Goal: Information Seeking & Learning: Learn about a topic

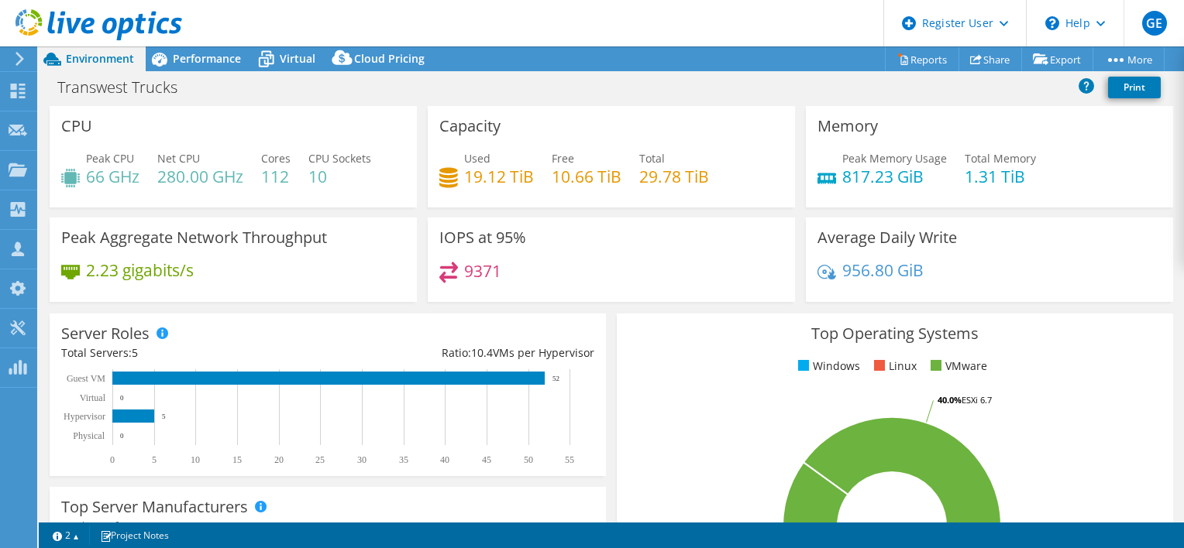
select select "USWest"
select select "USD"
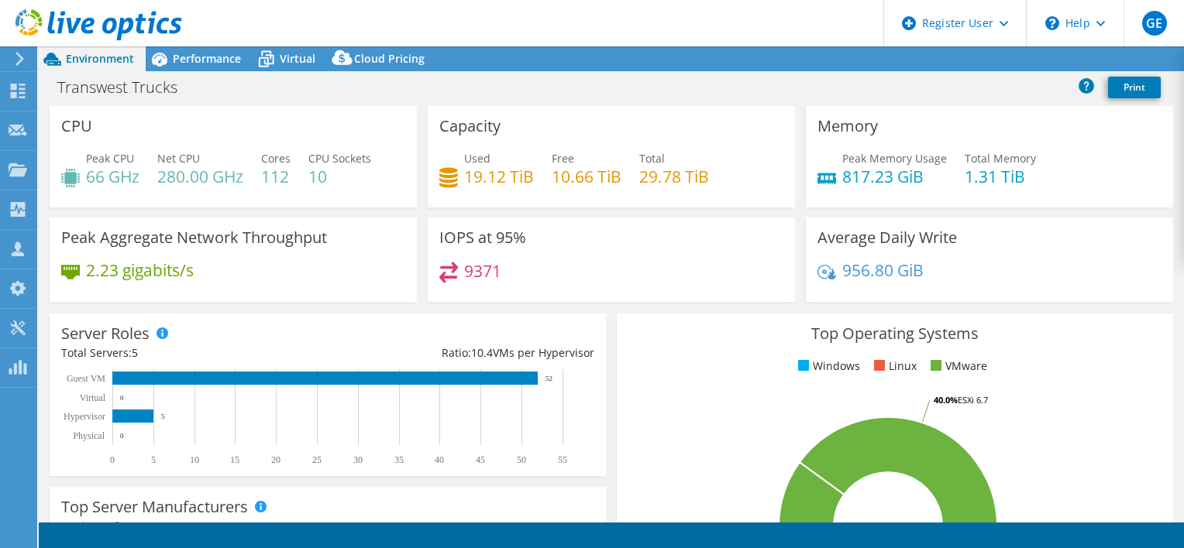
select select "USWest"
select select "USD"
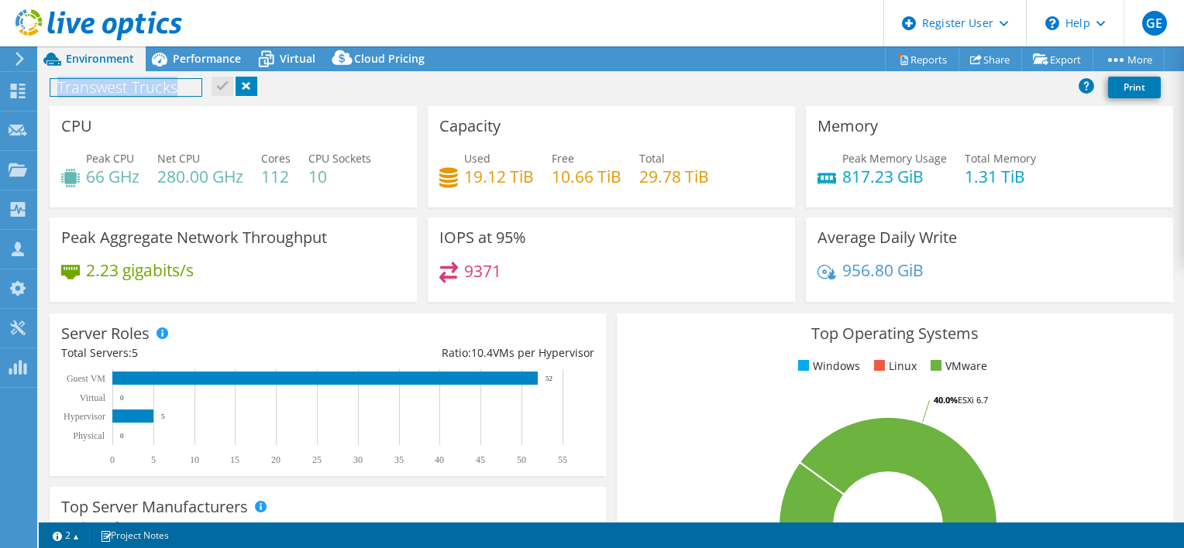
drag, startPoint x: 193, startPoint y: 91, endPoint x: 58, endPoint y: 91, distance: 134.8
click at [58, 91] on h1 "Transwest Trucks" at bounding box center [125, 87] width 151 height 17
click at [419, 89] on div "Transwest Trucks Print" at bounding box center [611, 87] width 1145 height 29
click at [163, 62] on icon at bounding box center [159, 60] width 15 height 14
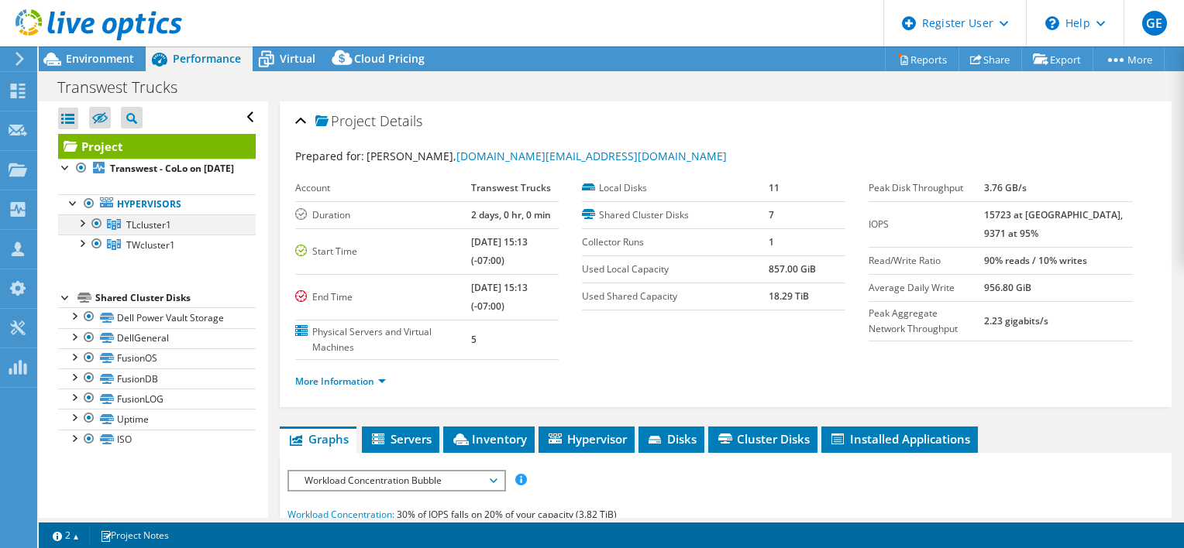
click at [81, 230] on div at bounding box center [81, 222] width 15 height 15
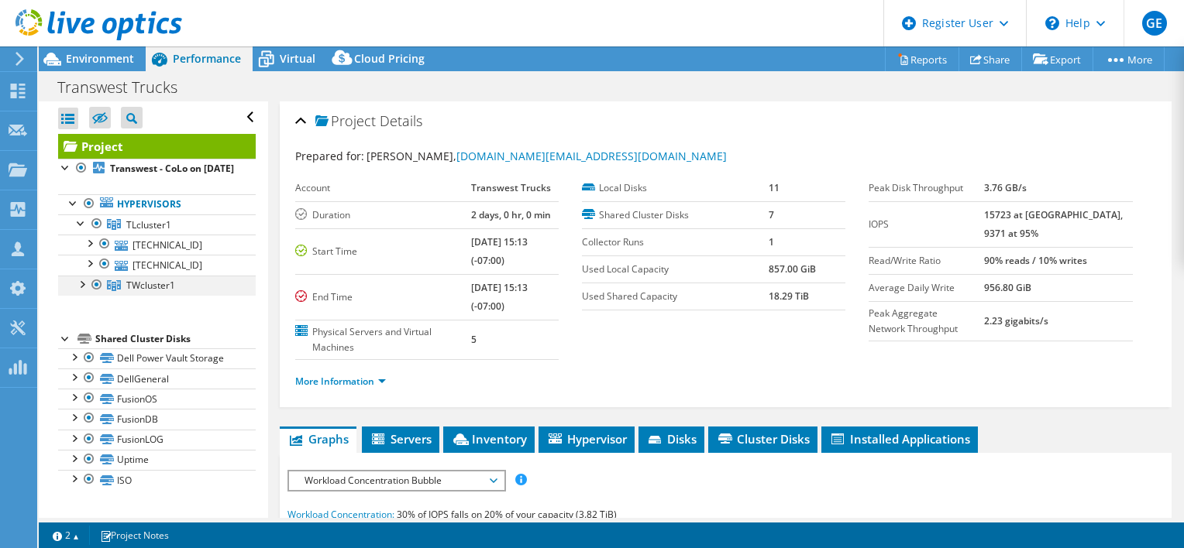
click at [79, 291] on div at bounding box center [81, 283] width 15 height 15
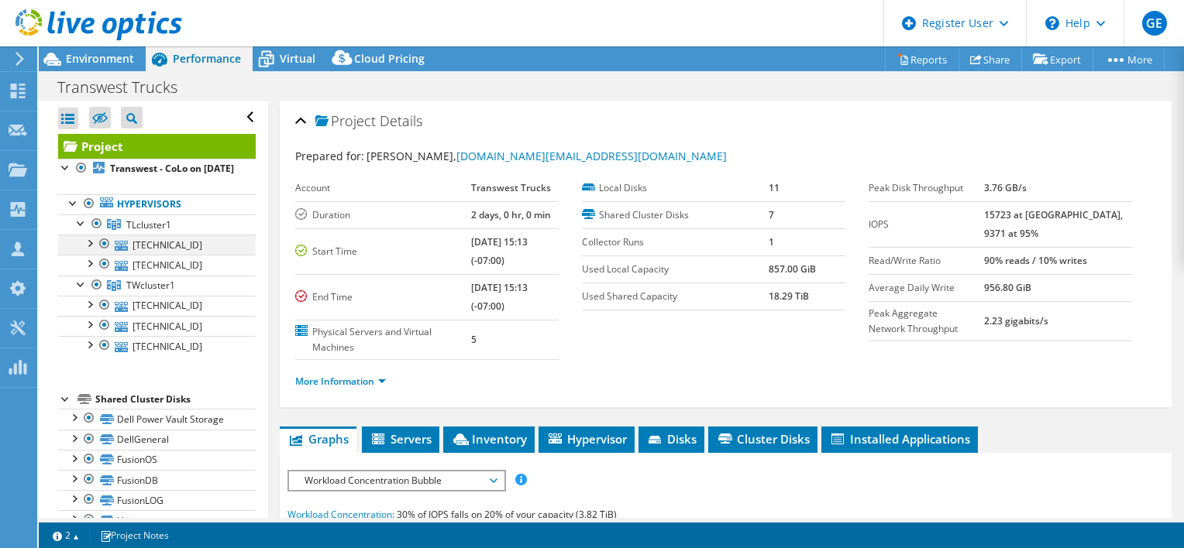
click at [89, 250] on div at bounding box center [88, 242] width 15 height 15
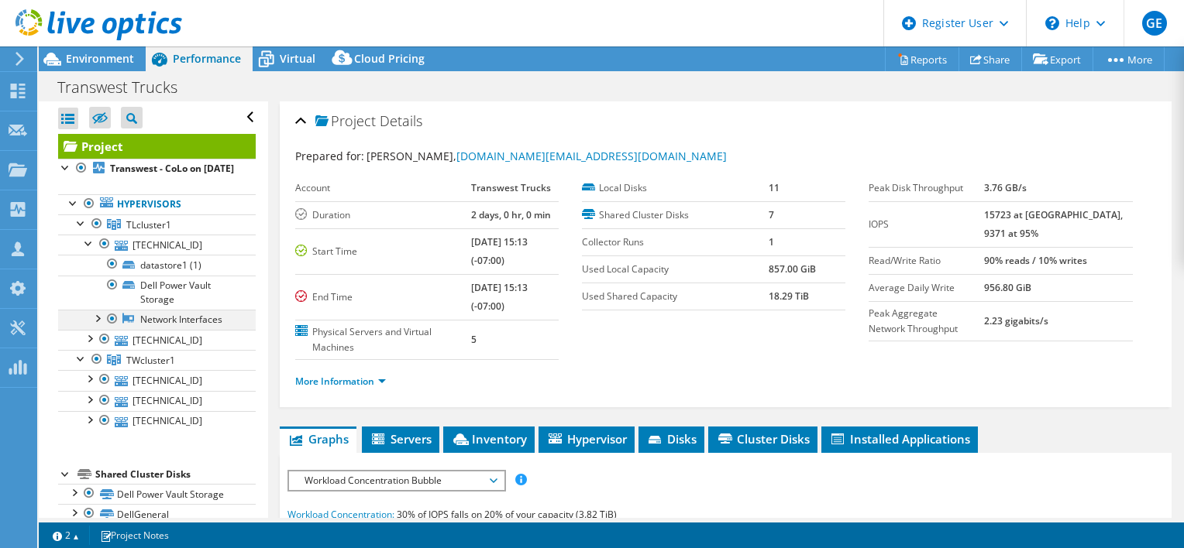
click at [94, 325] on div at bounding box center [96, 317] width 15 height 15
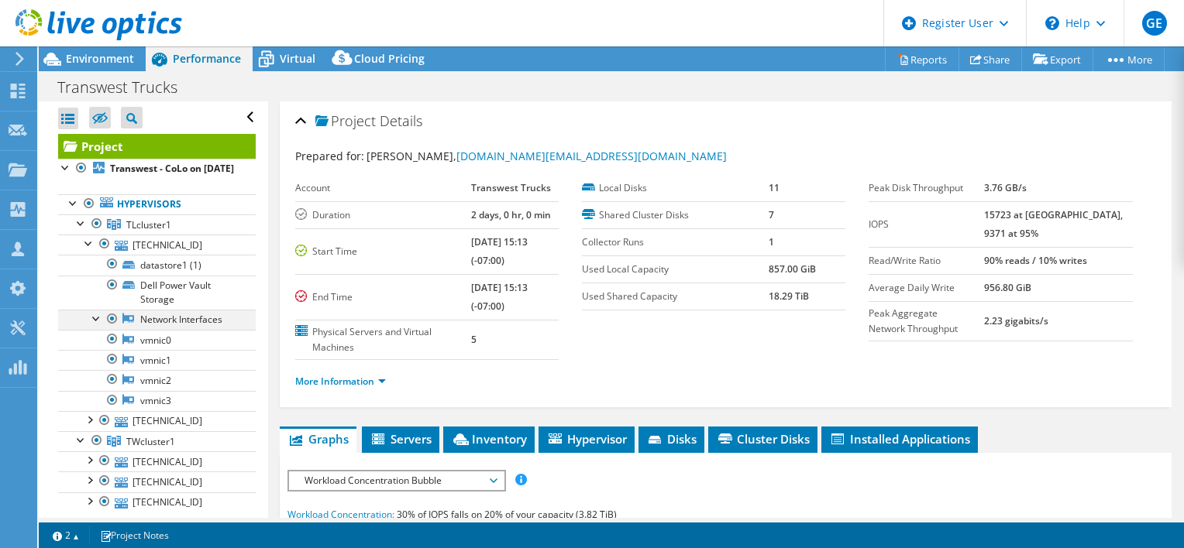
click at [96, 325] on div at bounding box center [96, 317] width 15 height 15
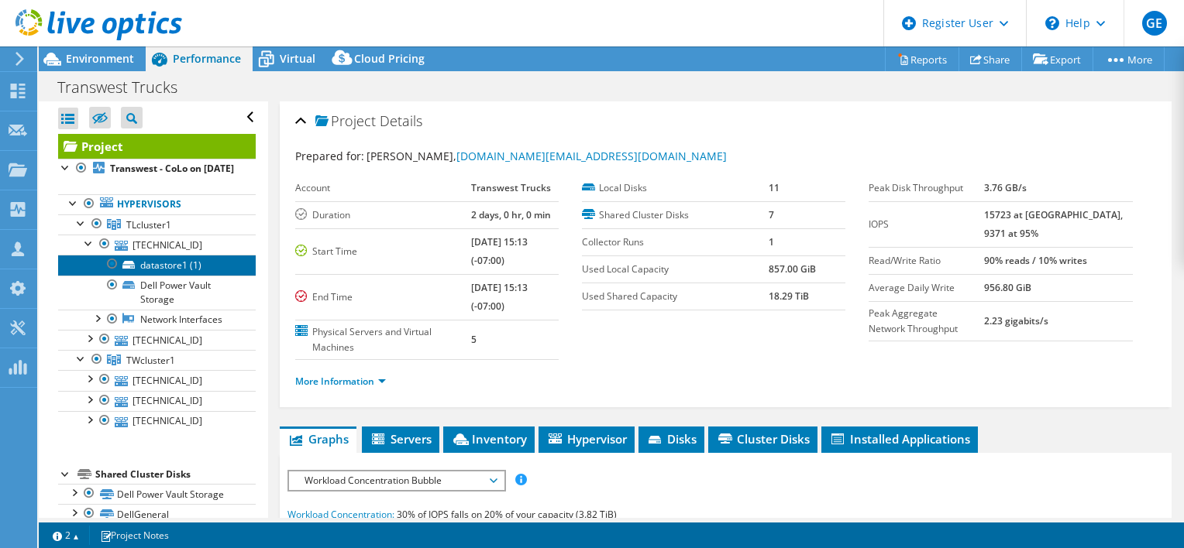
click at [205, 273] on link "datastore1 (1)" at bounding box center [157, 265] width 198 height 20
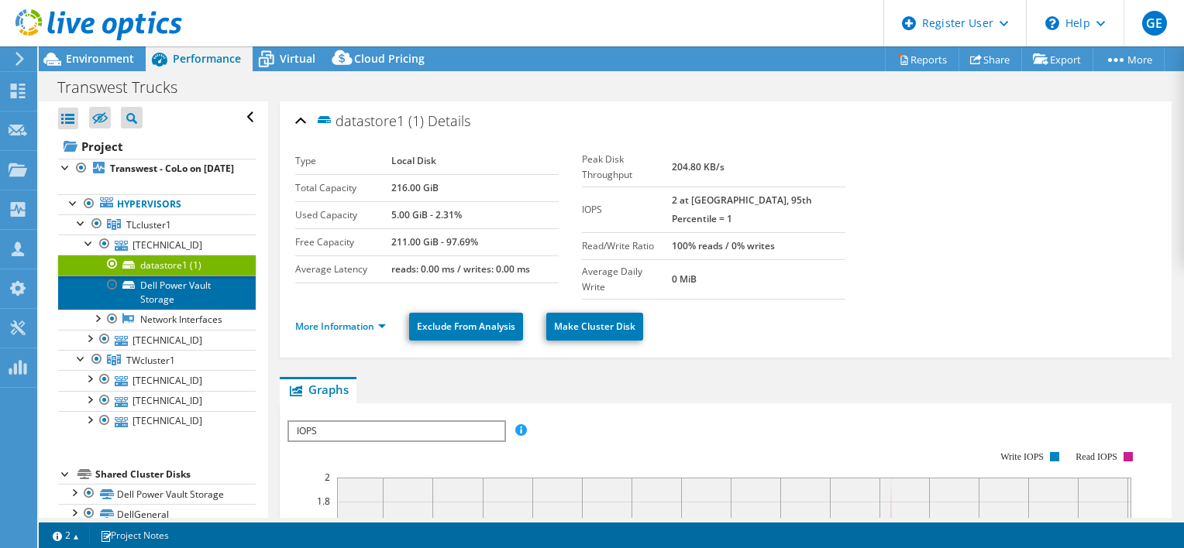
click at [207, 301] on link "Dell Power Vault Storage" at bounding box center [157, 293] width 198 height 34
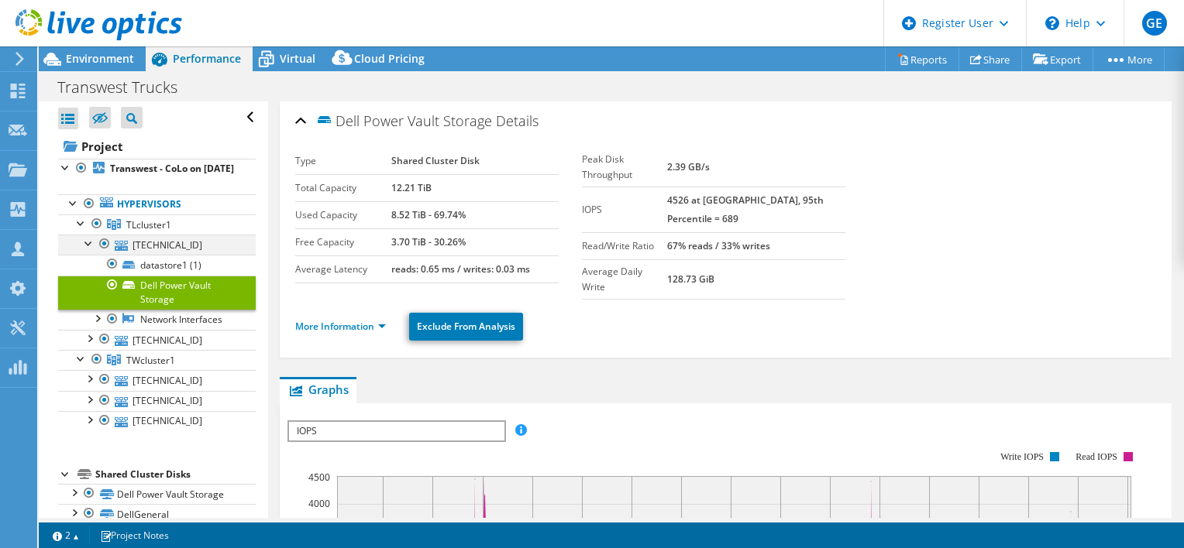
click at [84, 250] on div at bounding box center [88, 242] width 15 height 15
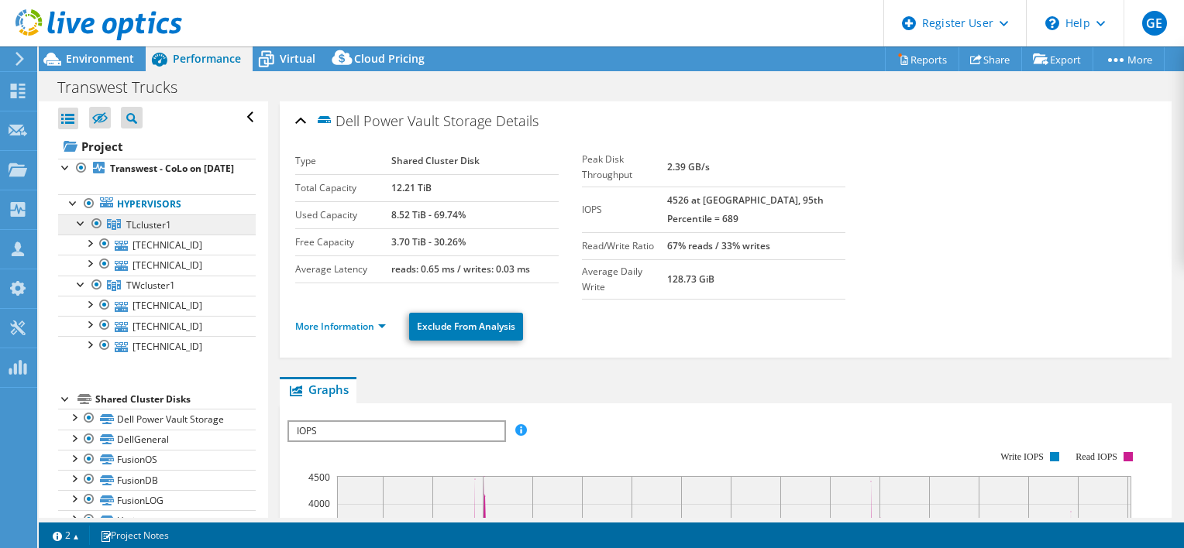
click at [157, 232] on span "TLcluster1" at bounding box center [148, 224] width 45 height 13
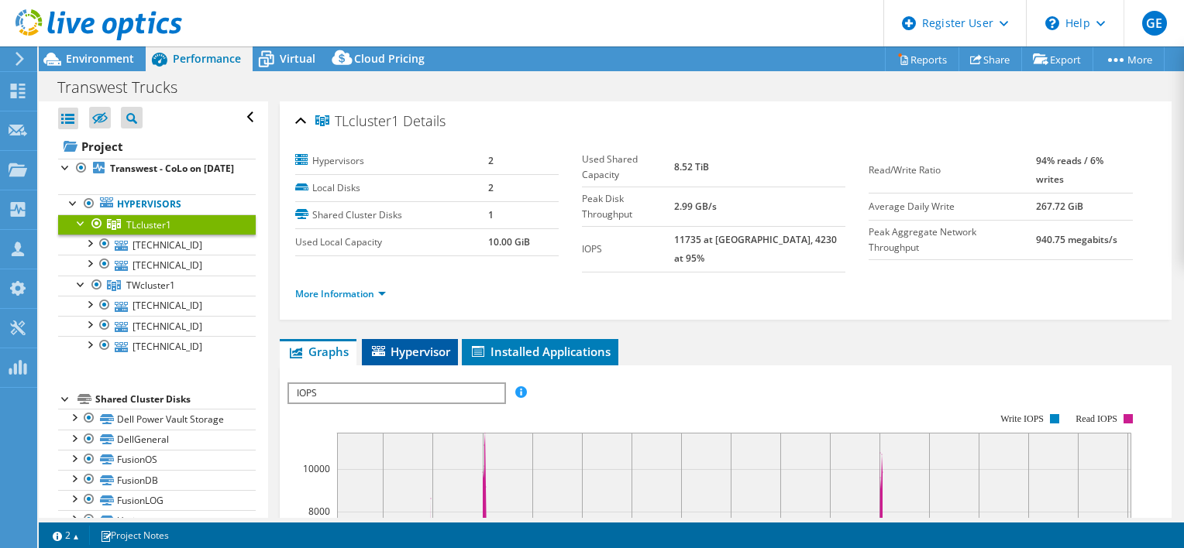
click at [408, 344] on span "Hypervisor" at bounding box center [409, 351] width 81 height 15
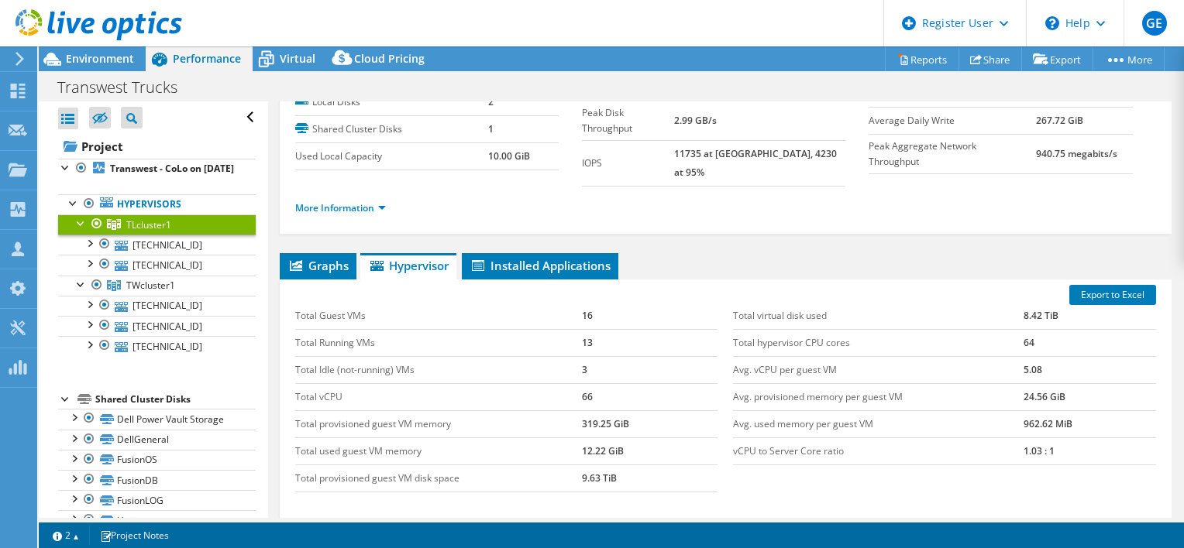
scroll to position [87, 0]
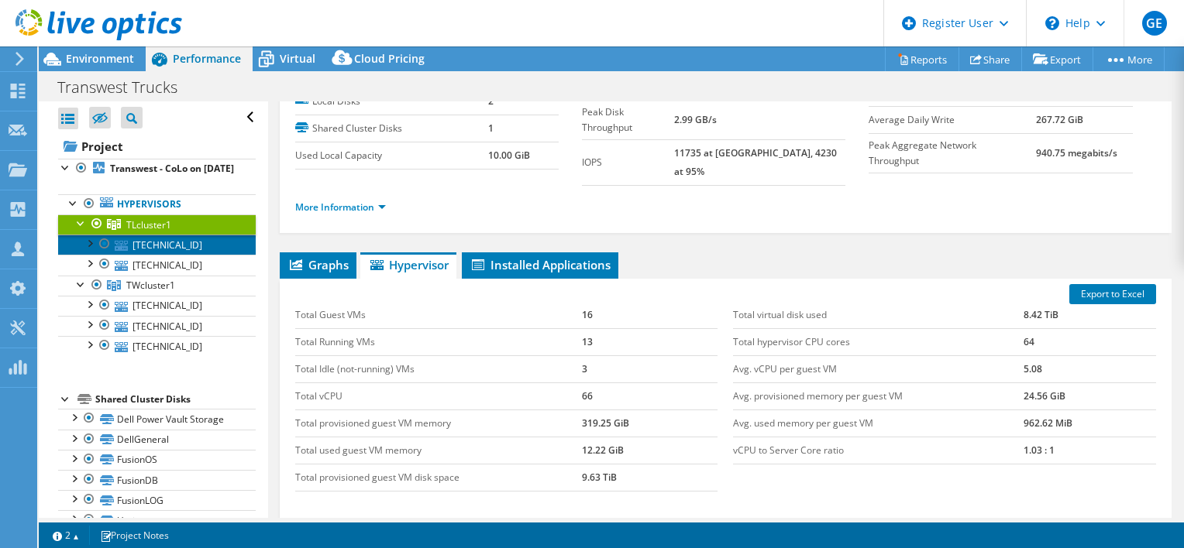
click at [186, 253] on link "[TECHNICAL_ID]" at bounding box center [157, 245] width 198 height 20
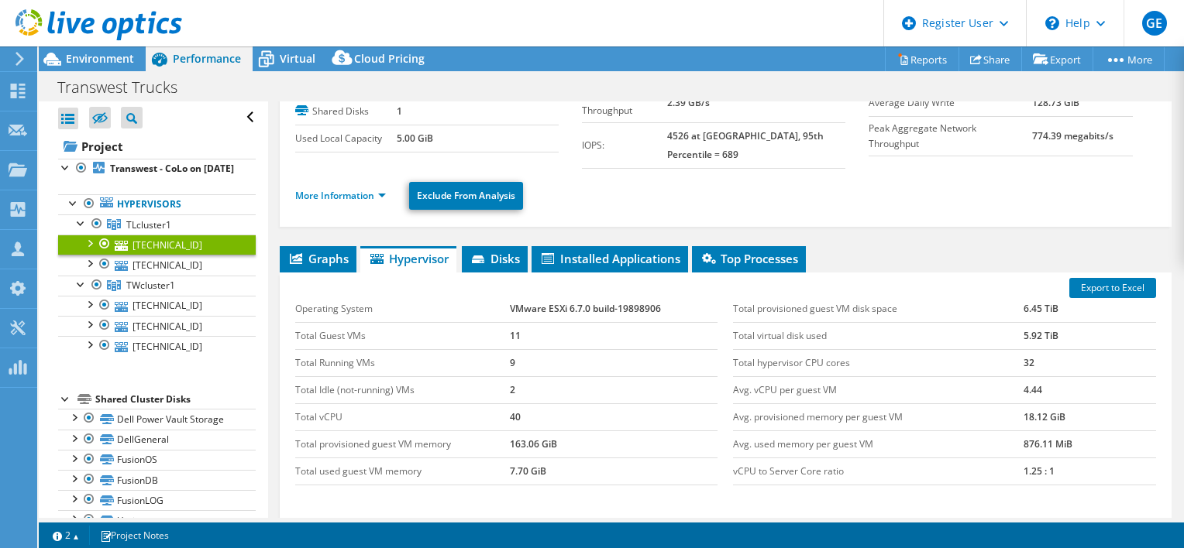
scroll to position [0, 0]
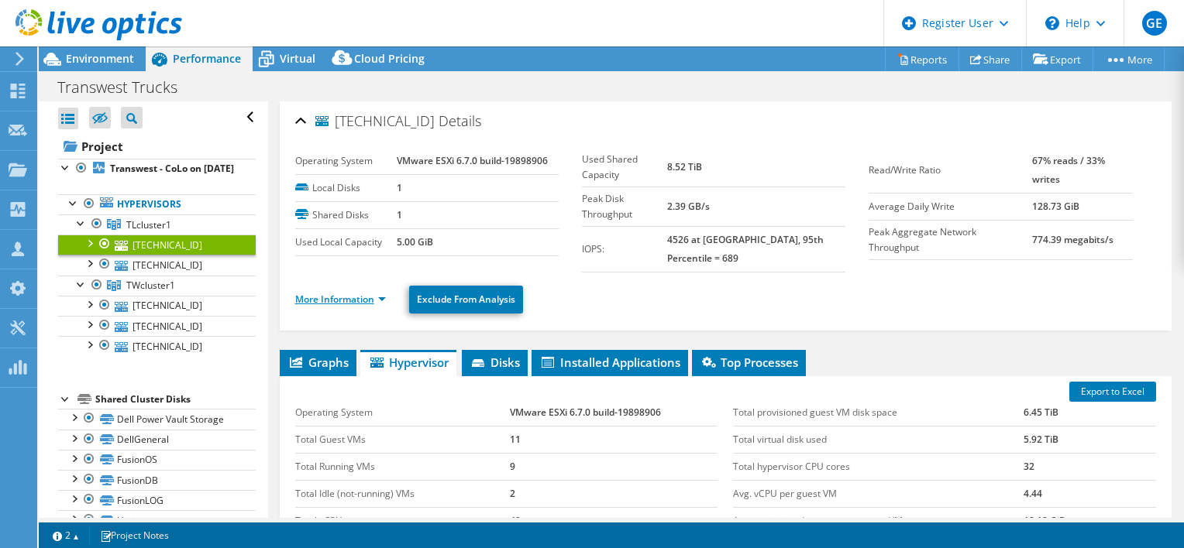
click at [345, 293] on link "More Information" at bounding box center [340, 299] width 91 height 13
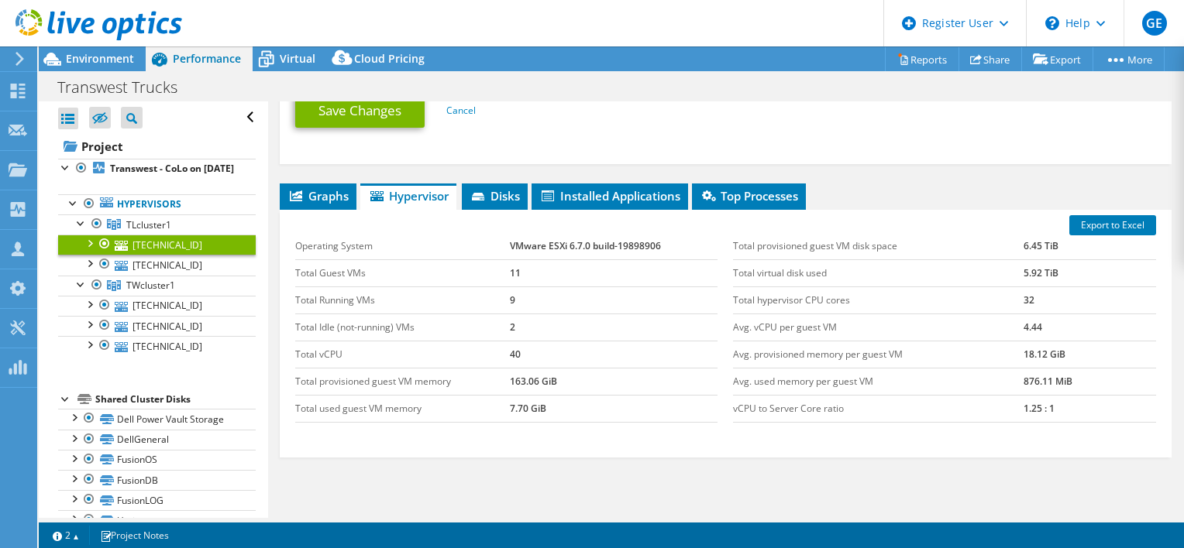
scroll to position [883, 0]
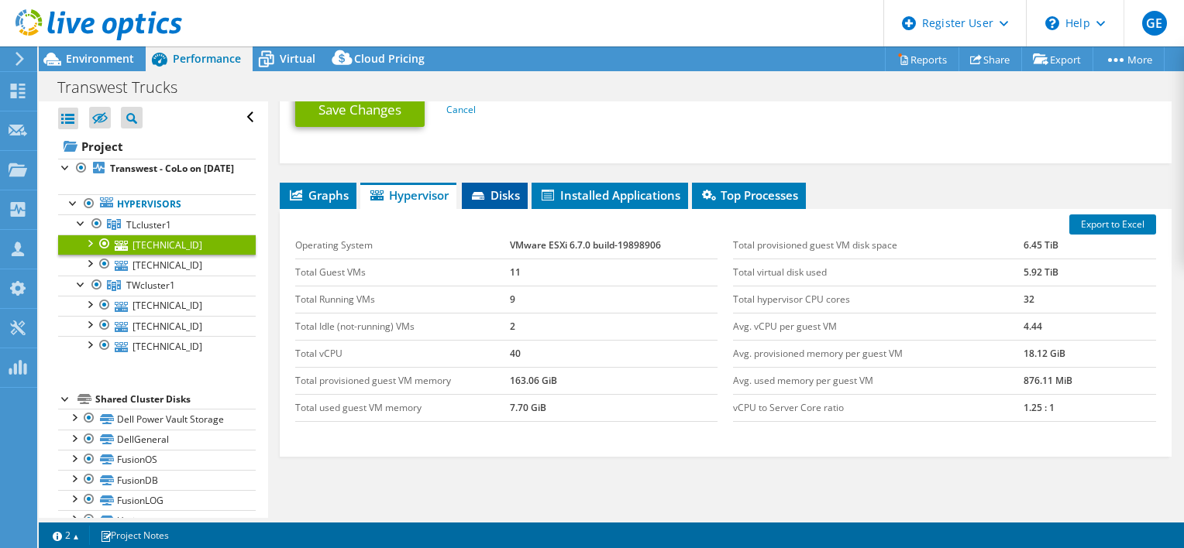
click at [487, 195] on icon at bounding box center [479, 197] width 15 height 10
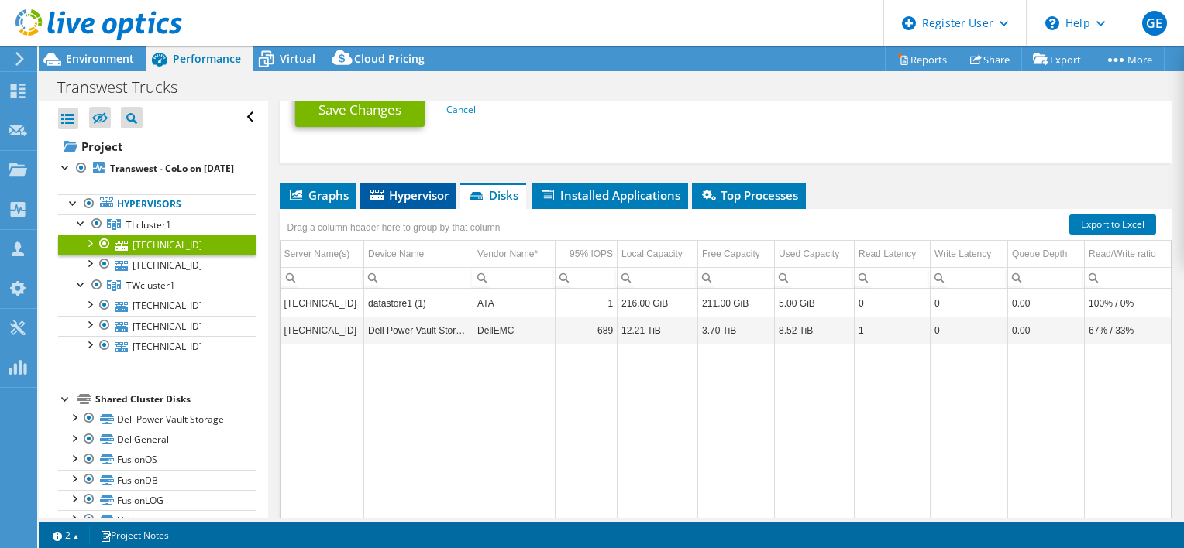
click at [384, 183] on li "Hypervisor" at bounding box center [408, 196] width 96 height 26
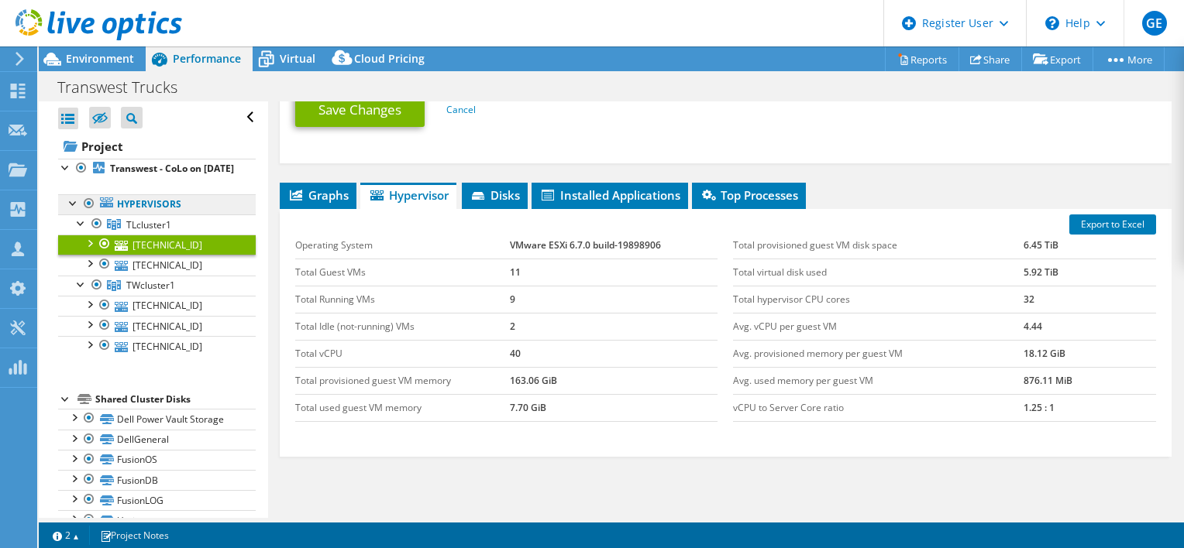
click at [136, 215] on link "Hypervisors" at bounding box center [157, 204] width 198 height 20
click at [118, 213] on link "Hypervisors" at bounding box center [157, 204] width 198 height 20
click at [121, 215] on link "Hypervisors" at bounding box center [157, 204] width 198 height 20
click at [79, 210] on div at bounding box center [73, 201] width 15 height 15
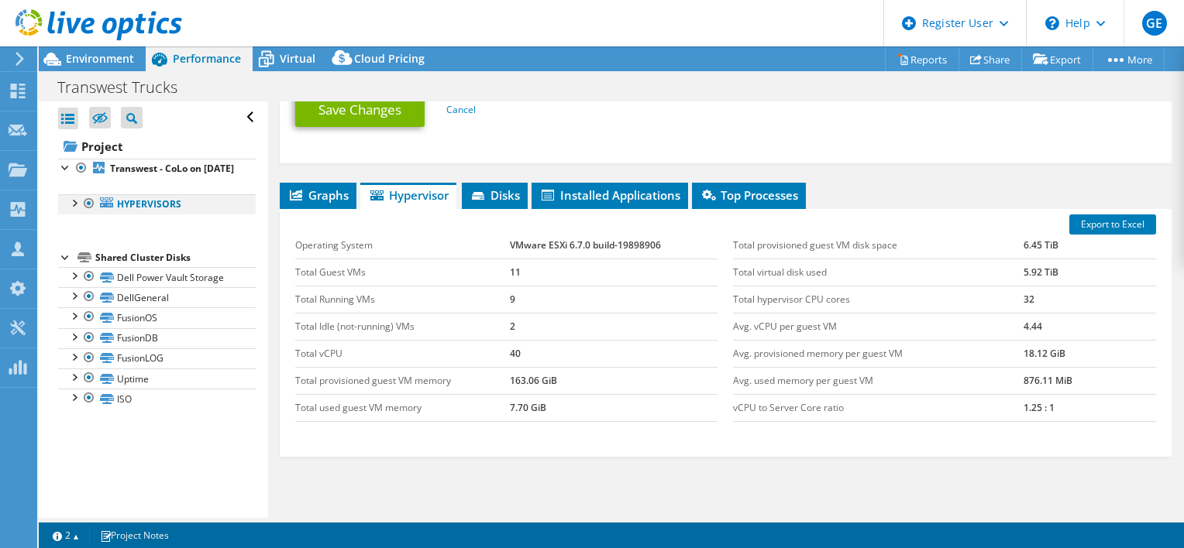
click at [79, 210] on div at bounding box center [73, 201] width 15 height 15
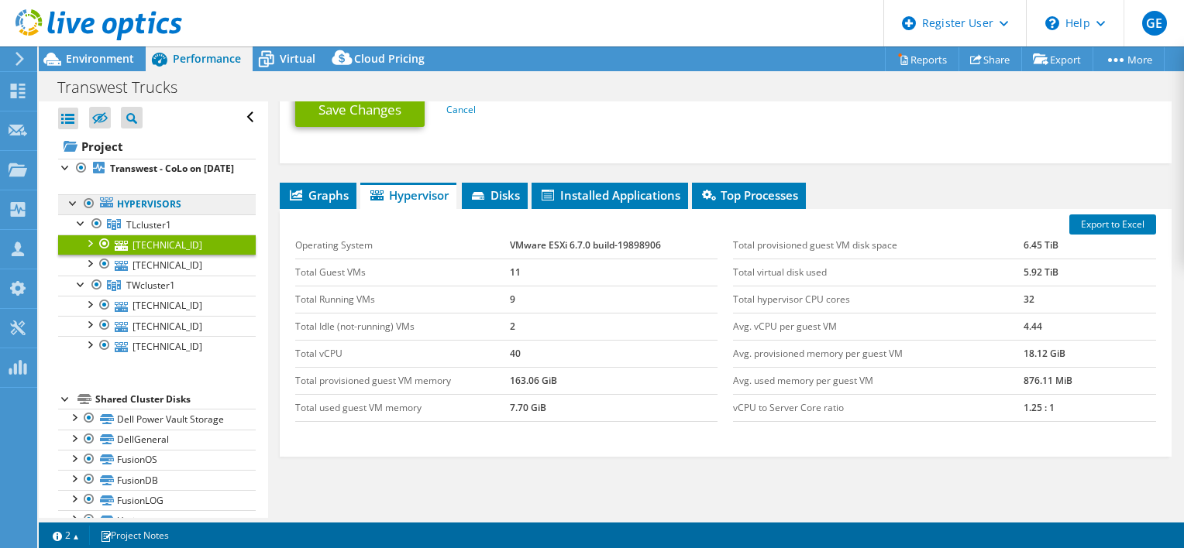
click at [180, 215] on link "Hypervisors" at bounding box center [157, 204] width 198 height 20
click at [177, 235] on link "TLcluster1" at bounding box center [157, 225] width 198 height 20
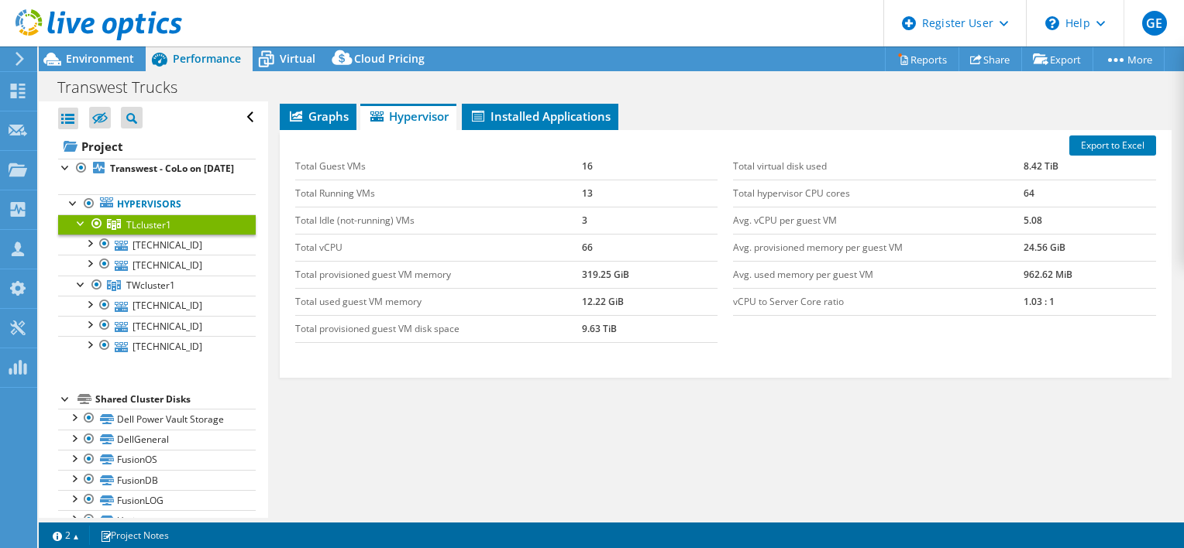
scroll to position [221, 0]
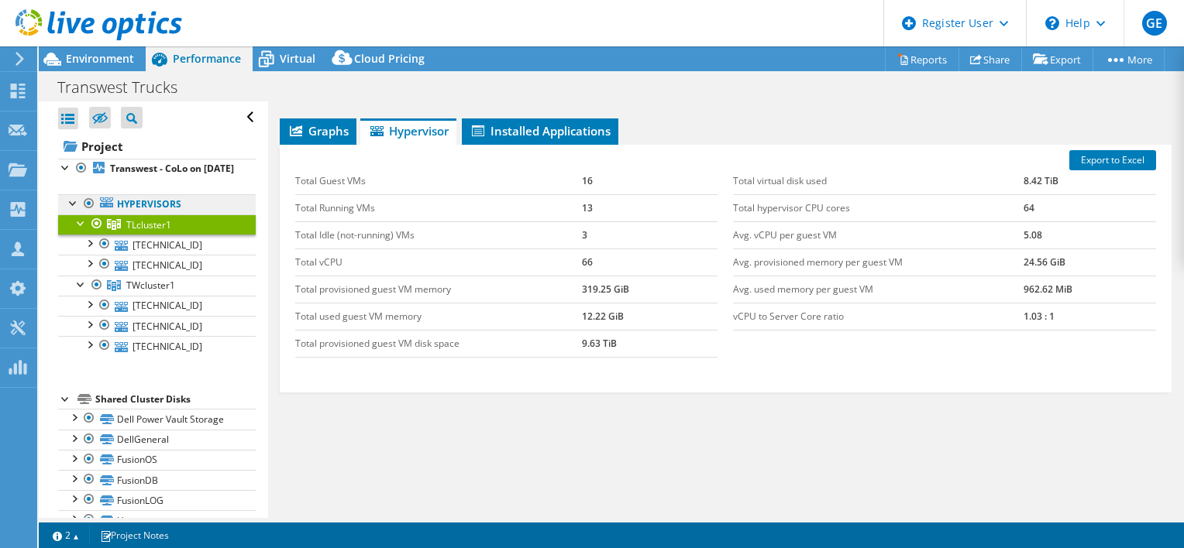
click at [174, 215] on link "Hypervisors" at bounding box center [157, 204] width 198 height 20
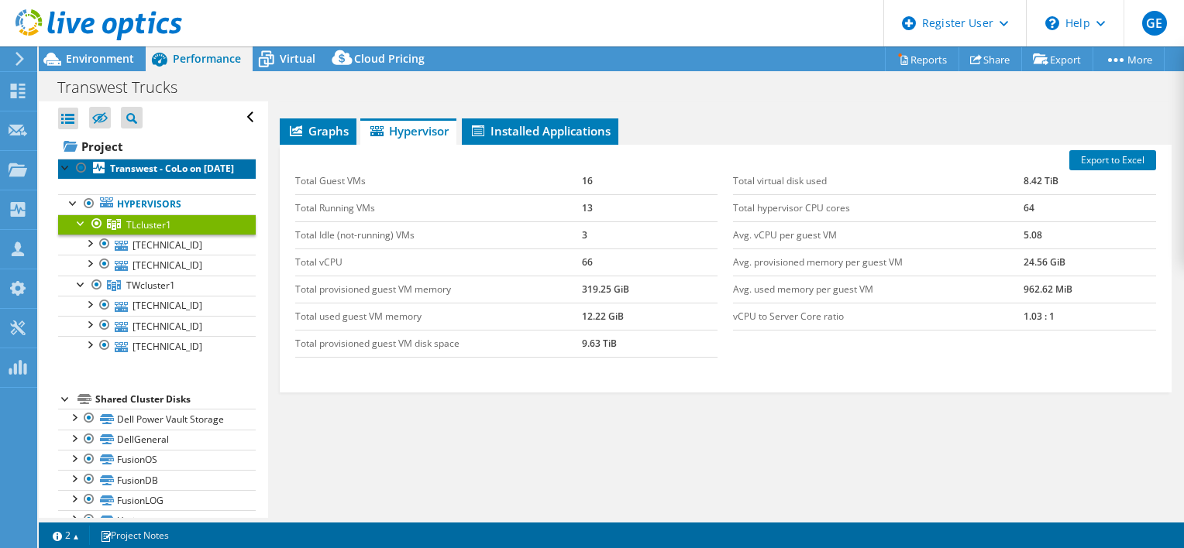
click at [157, 175] on b "Transwest - CoLo on [DATE]" at bounding box center [172, 168] width 124 height 13
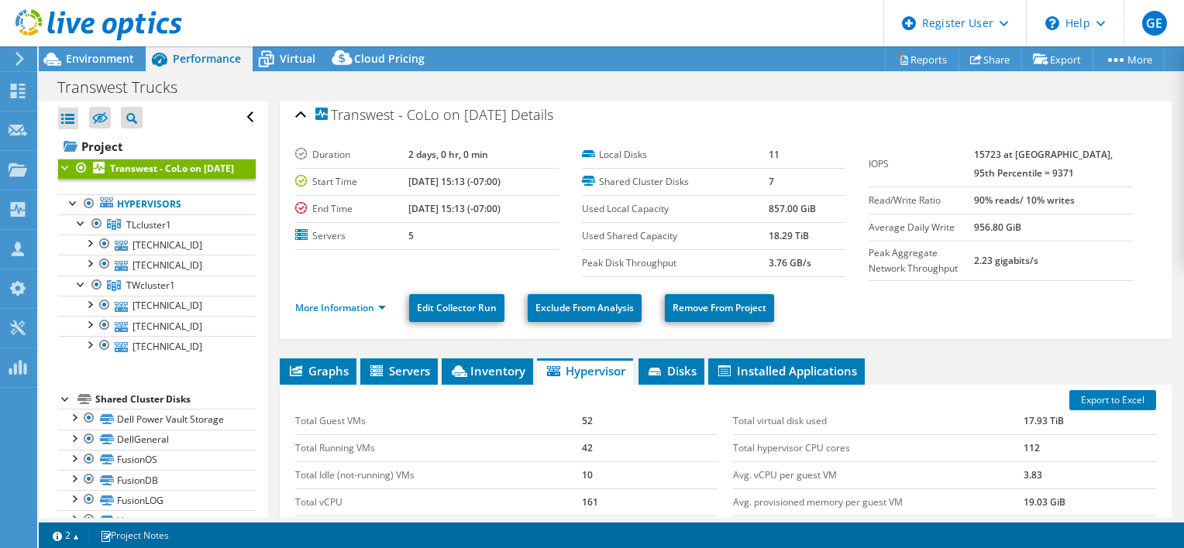
scroll to position [0, 0]
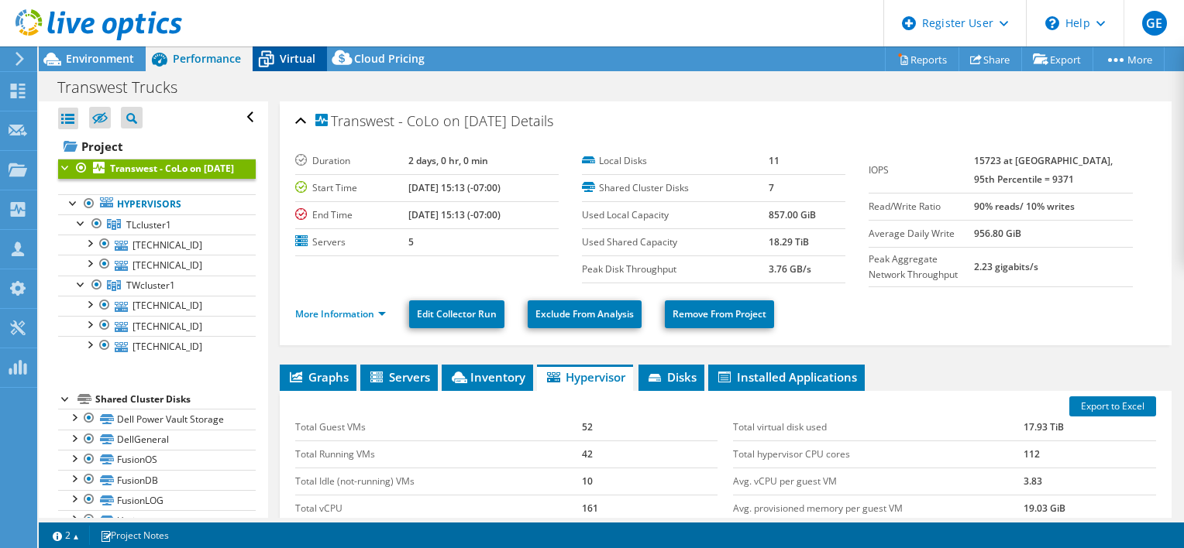
click at [270, 72] on icon at bounding box center [266, 59] width 27 height 27
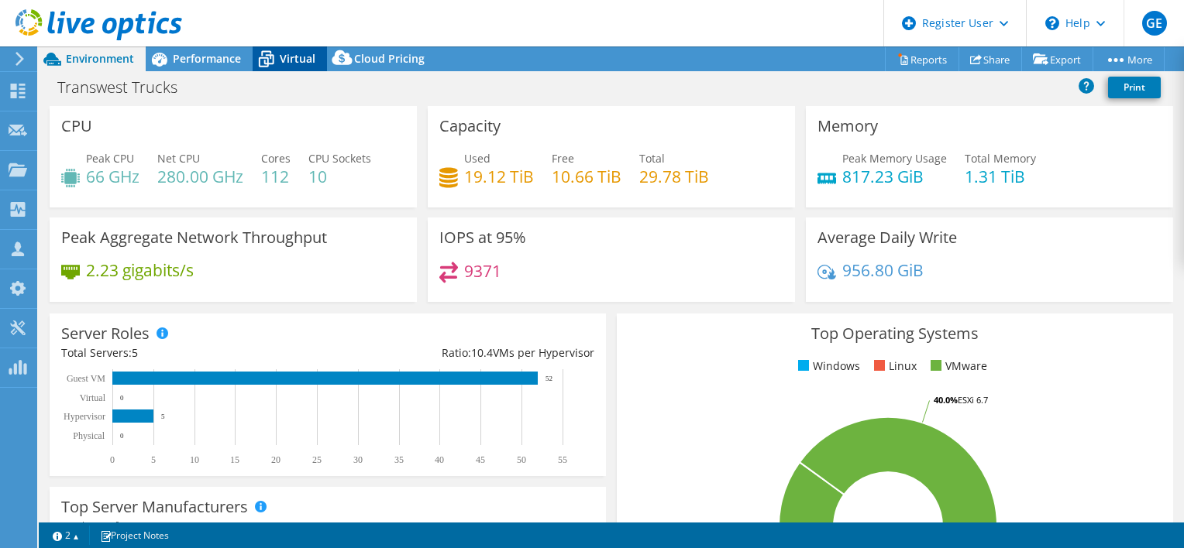
click at [280, 70] on div "Virtual" at bounding box center [290, 58] width 74 height 25
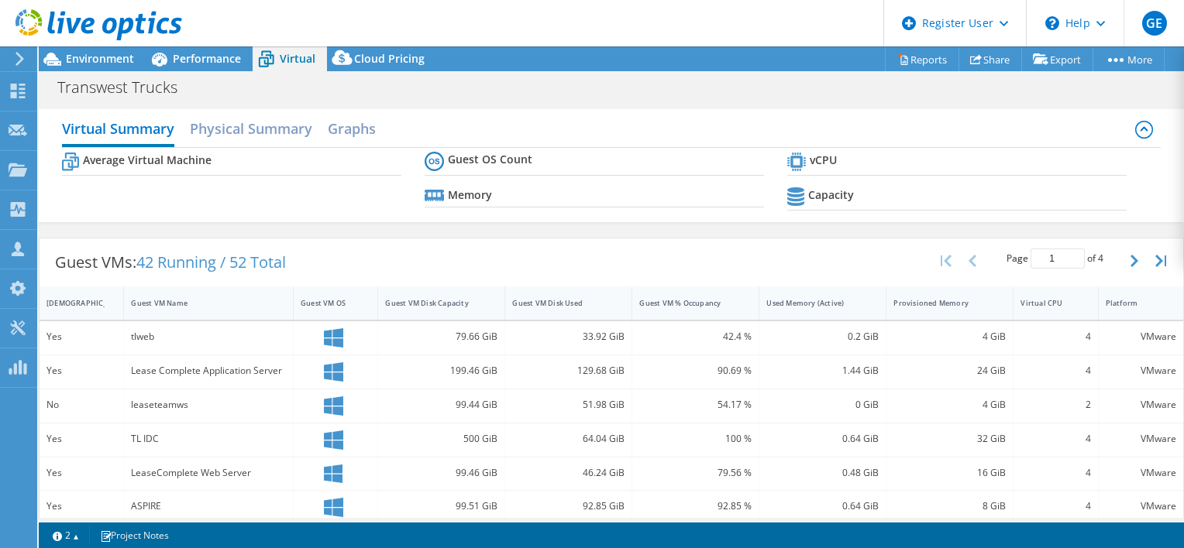
select select "USWest"
select select "USD"
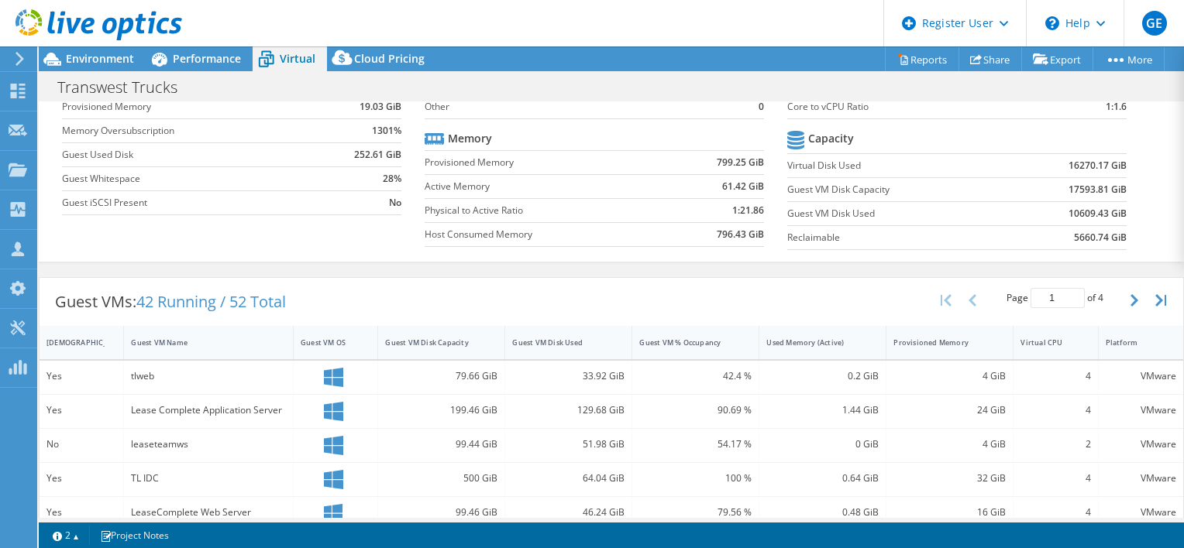
scroll to position [126, 0]
click at [106, 61] on span "Environment" at bounding box center [100, 58] width 68 height 15
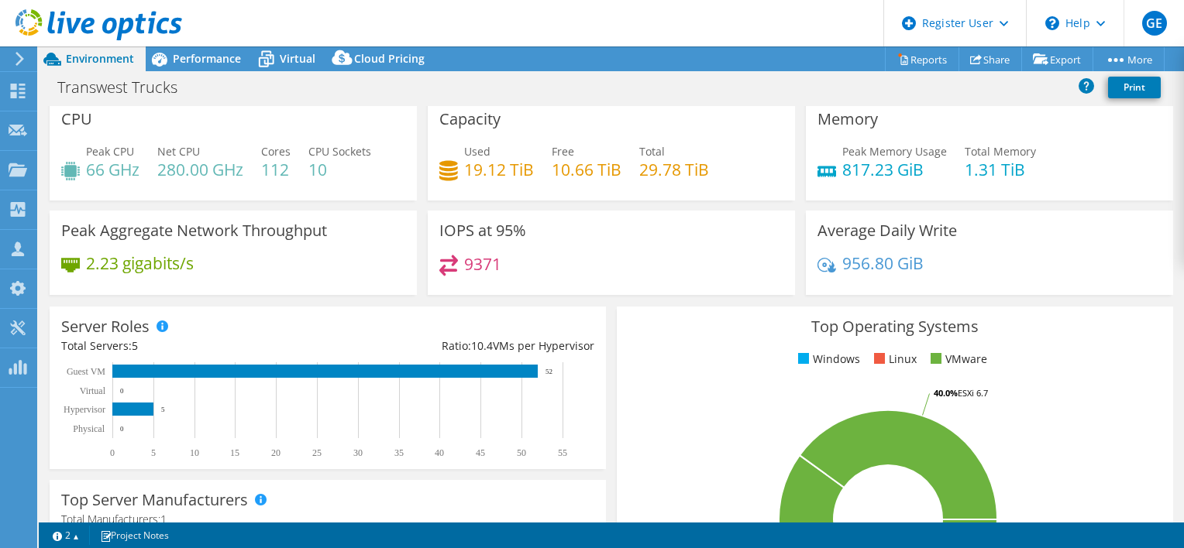
scroll to position [0, 0]
